Goal: Task Accomplishment & Management: Use online tool/utility

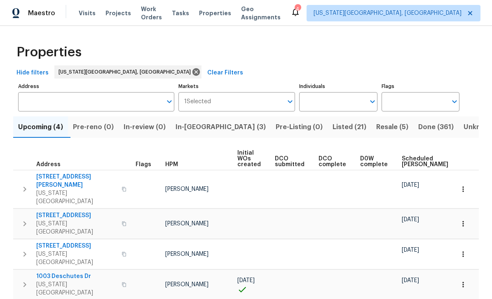
click at [162, 9] on span "Work Orders" at bounding box center [151, 13] width 21 height 16
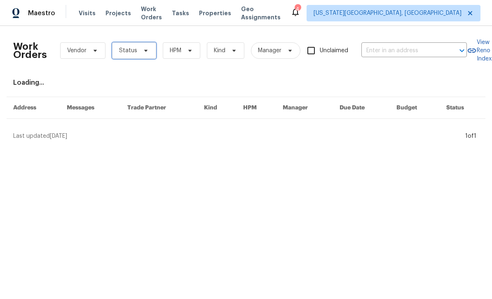
click at [145, 51] on icon at bounding box center [145, 51] width 3 height 2
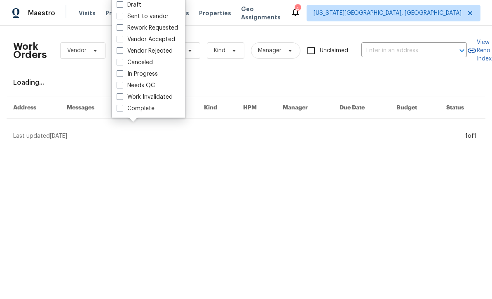
click at [129, 82] on label "Needs QC" at bounding box center [136, 86] width 38 height 8
click at [122, 82] on input "Needs QC" at bounding box center [119, 84] width 5 height 5
checkbox input "true"
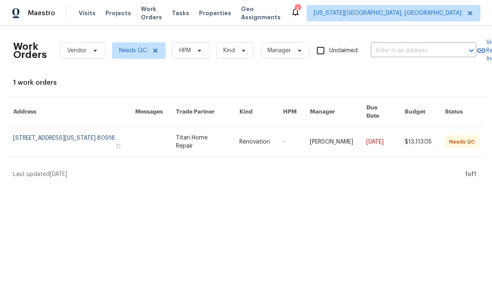
click at [66, 143] on link at bounding box center [74, 142] width 122 height 30
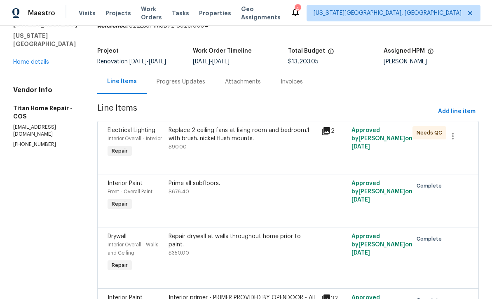
scroll to position [92, 0]
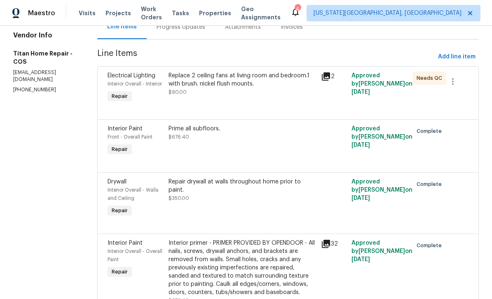
click at [168, 77] on div "Replace 2 ceiling fans at living room and bedroom.1 with brush. nickel flush mo…" at bounding box center [241, 80] width 147 height 16
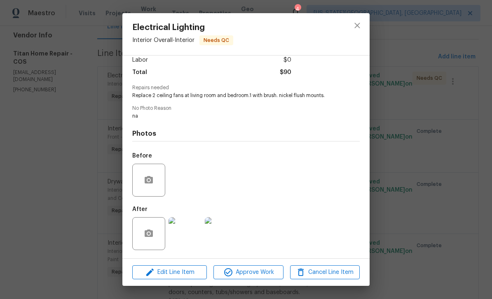
scroll to position [62, 0]
click at [265, 270] on span "Approve Work" at bounding box center [248, 273] width 65 height 10
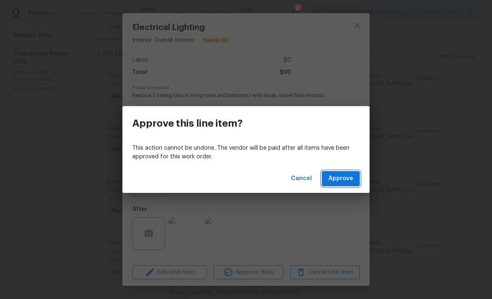
click at [348, 176] on span "Approve" at bounding box center [340, 179] width 25 height 10
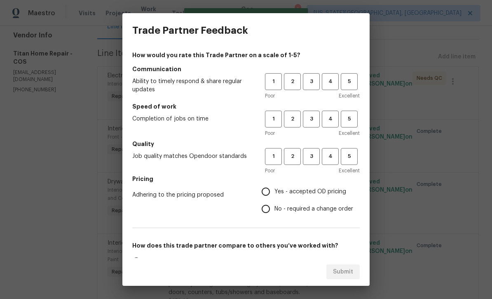
scroll to position [0, 0]
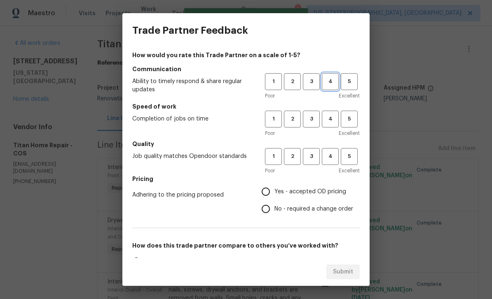
click at [334, 79] on span "4" at bounding box center [329, 81] width 15 height 9
click at [329, 117] on span "4" at bounding box center [329, 118] width 15 height 9
click at [310, 159] on span "3" at bounding box center [310, 156] width 15 height 9
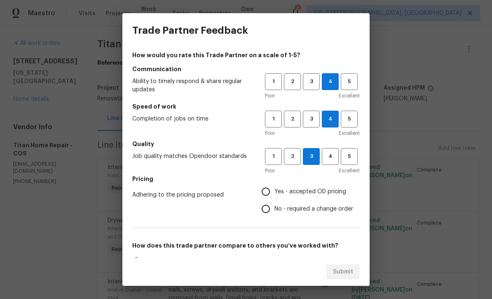
click at [274, 188] on input "Yes - accepted OD pricing" at bounding box center [265, 191] width 17 height 17
radio input "true"
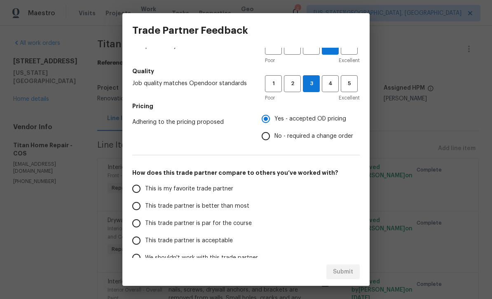
scroll to position [77, 0]
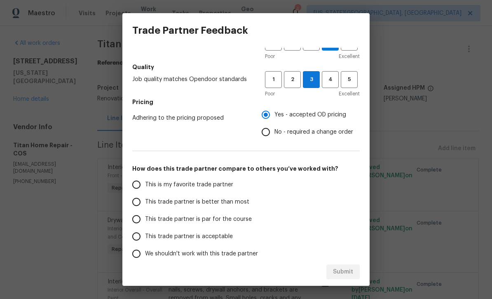
click at [143, 218] on input "This trade partner is par for the course" at bounding box center [136, 219] width 17 height 17
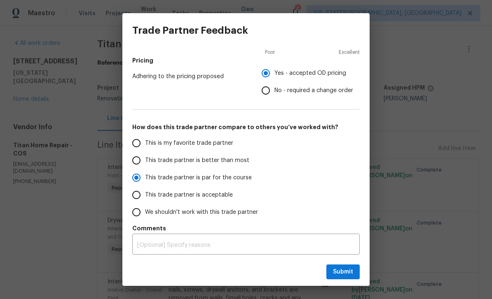
scroll to position [119, 0]
click at [224, 244] on textarea at bounding box center [245, 246] width 217 height 6
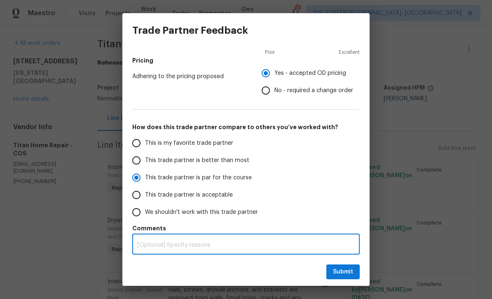
scroll to position [7, 0]
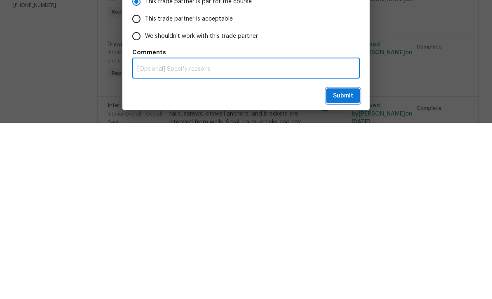
click at [345, 267] on span "Submit" at bounding box center [343, 272] width 20 height 10
radio input "true"
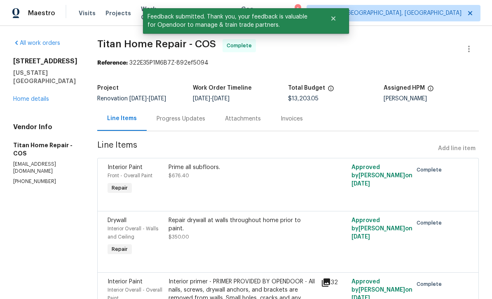
click at [24, 96] on link "Home details" at bounding box center [31, 99] width 36 height 6
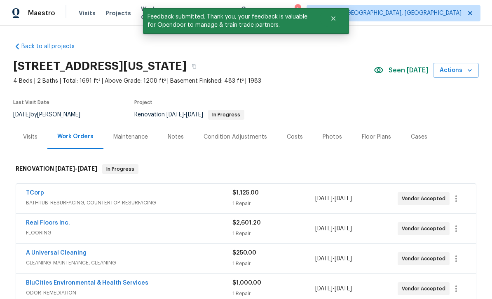
click at [176, 138] on div "Notes" at bounding box center [176, 137] width 16 height 8
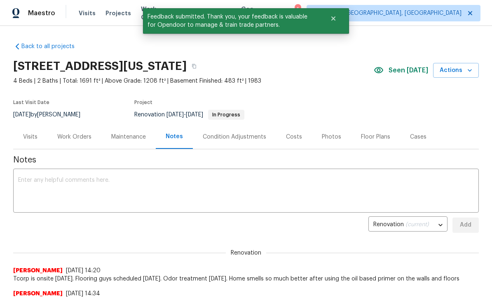
click at [189, 193] on textarea at bounding box center [245, 191] width 455 height 29
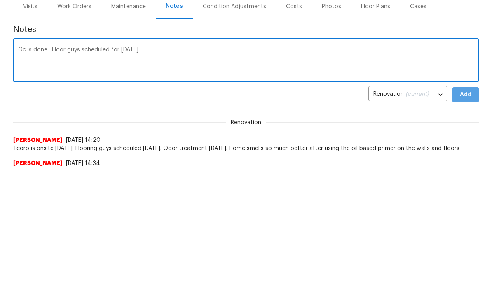
type textarea "Gc is done. Floor guys scheduled for [DATE]"
click at [472, 218] on button "Add" at bounding box center [465, 225] width 26 height 15
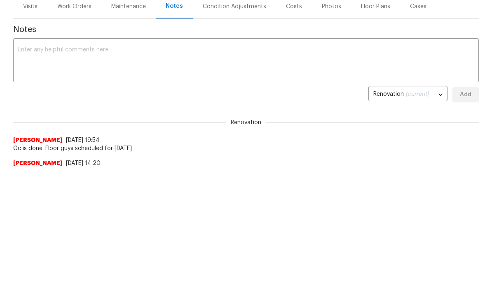
click at [469, 169] on html "Maestro Visits Projects Work Orders Tasks Properties Geo Assignments 4 [US_STAT…" at bounding box center [246, 18] width 492 height 299
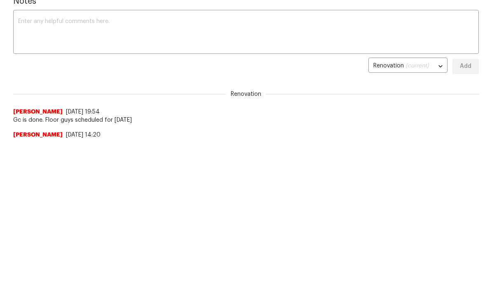
scroll to position [0, 0]
